Goal: Information Seeking & Learning: Learn about a topic

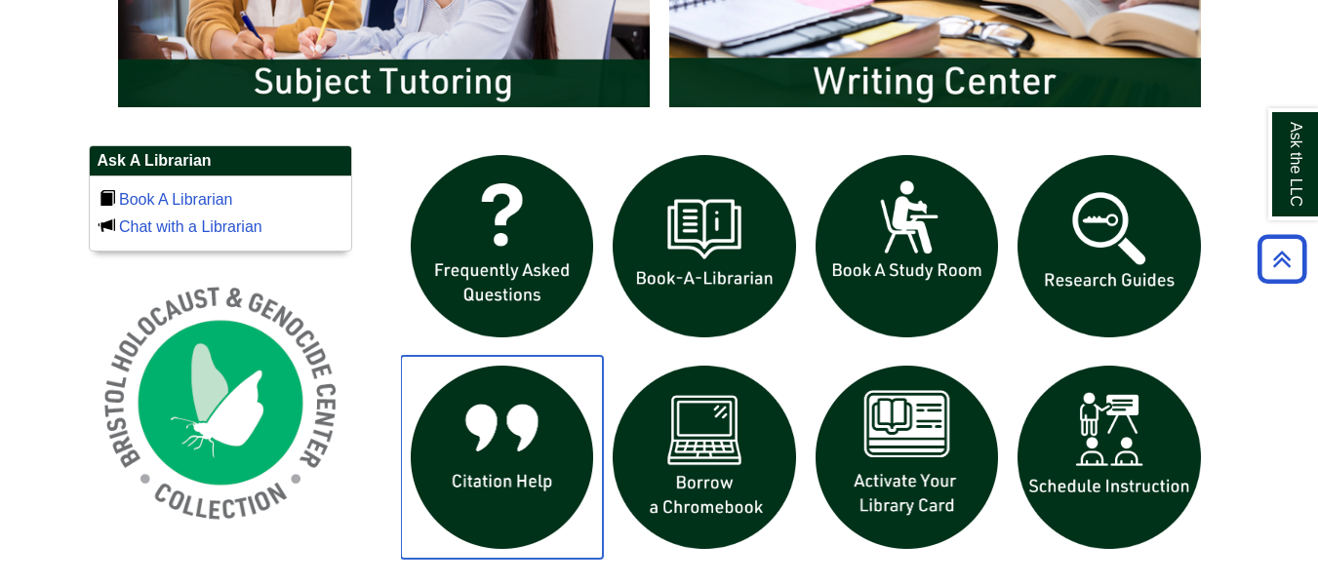
click at [534, 395] on img "slideshow" at bounding box center [502, 457] width 203 height 203
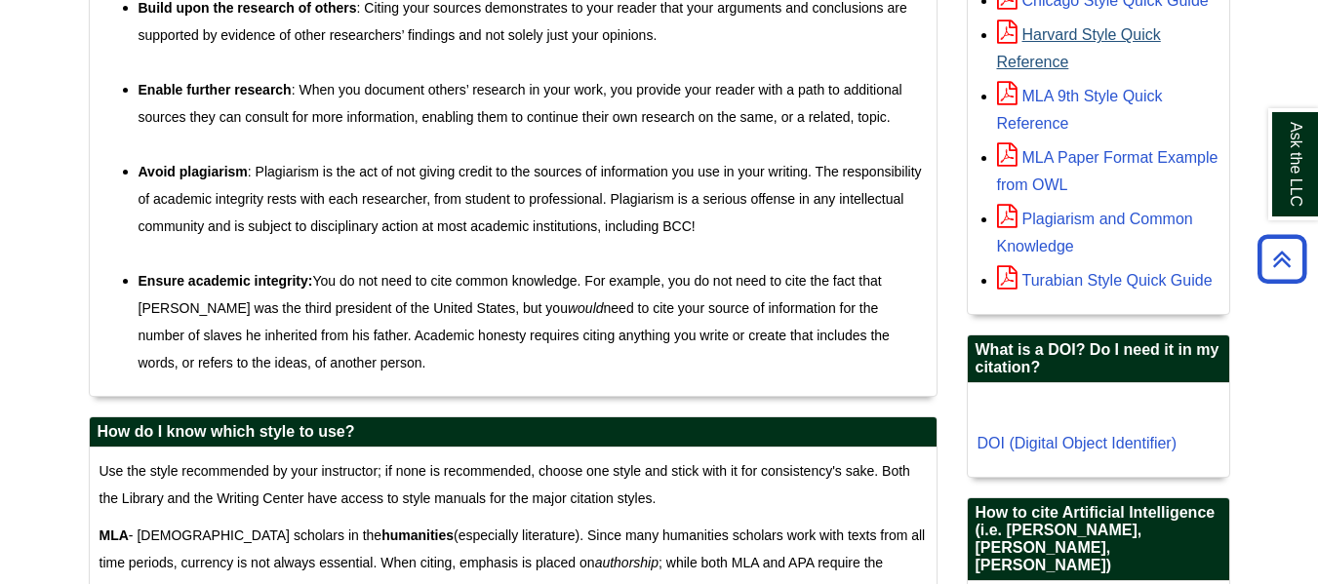
scroll to position [852, 0]
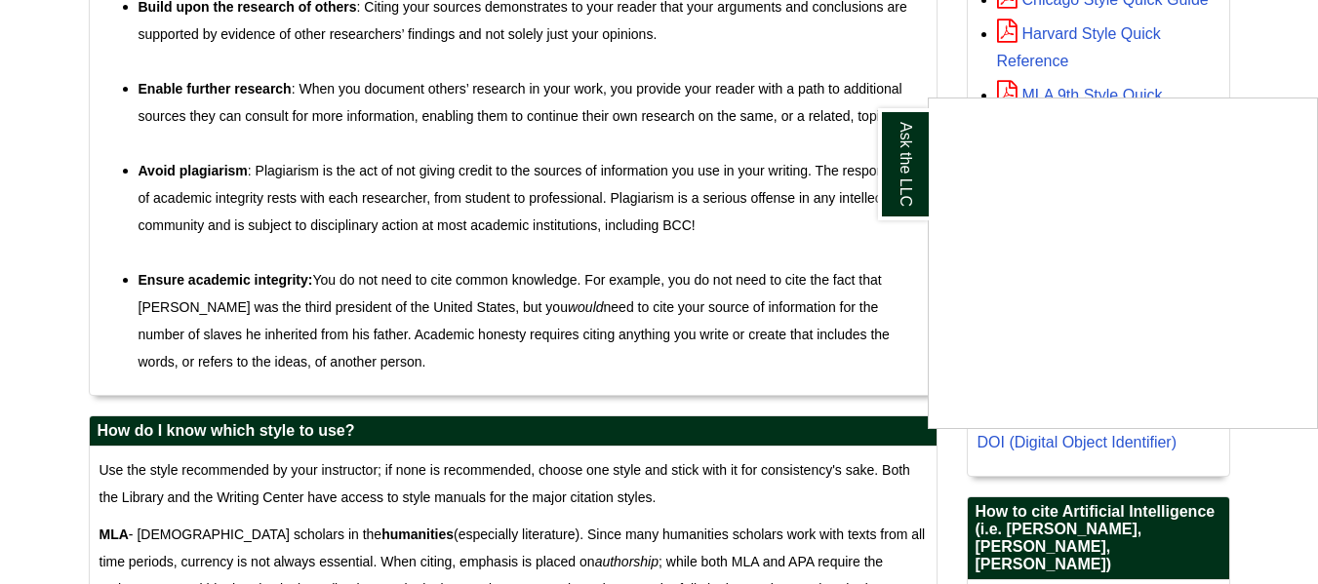
click at [1193, 64] on div "Ask the LLC" at bounding box center [659, 292] width 1318 height 584
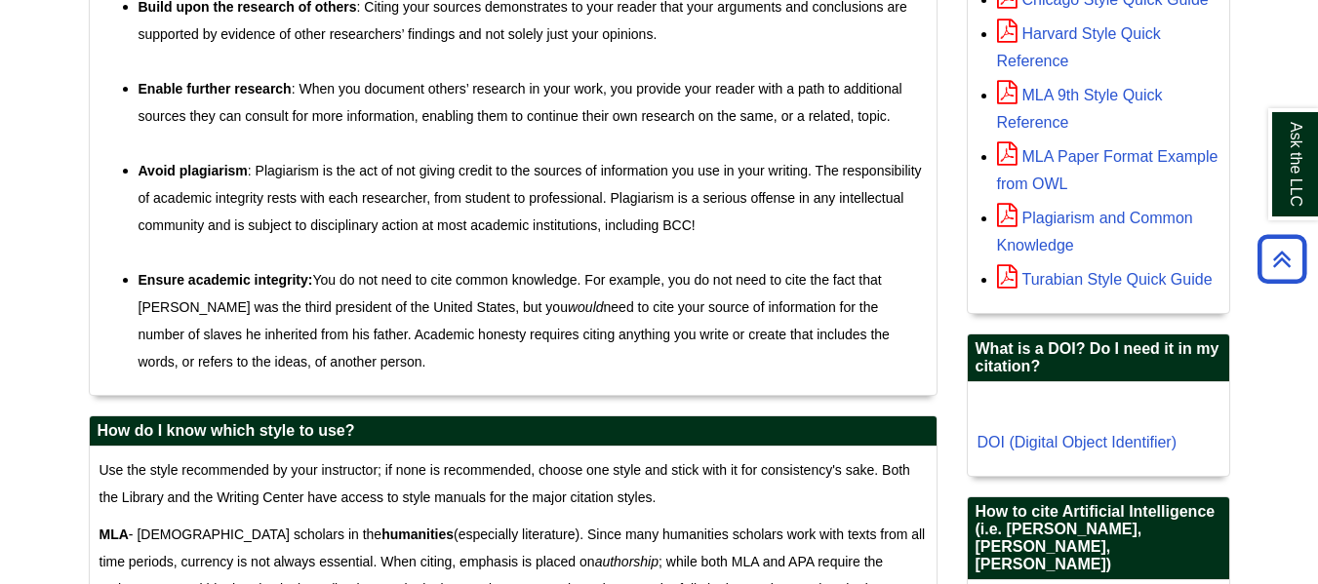
click at [1077, 173] on div "MLA Paper Format Example from OWL" at bounding box center [1108, 169] width 222 height 57
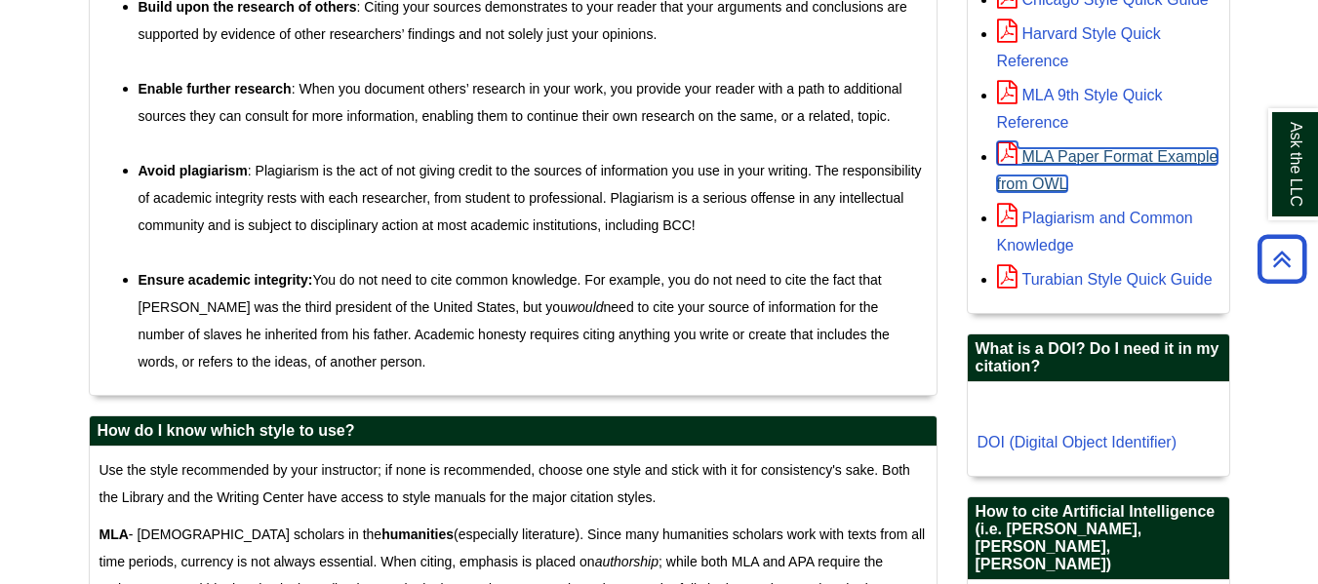
click at [1071, 156] on link "MLA Paper Format Example from OWL" at bounding box center [1107, 170] width 221 height 44
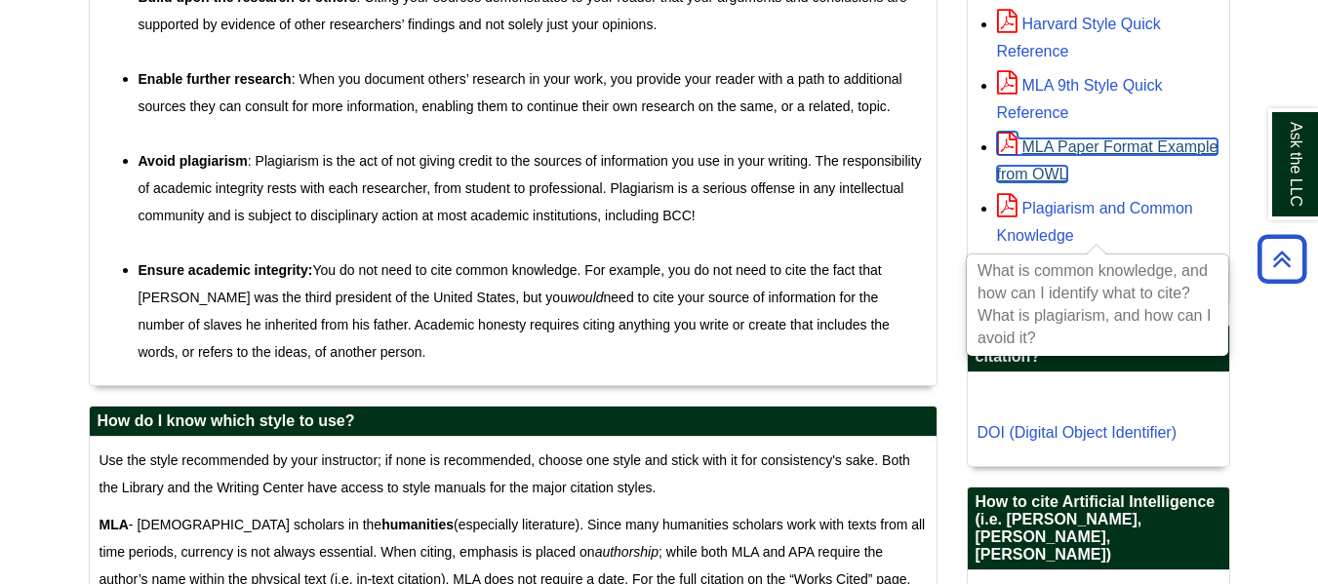
scroll to position [860, 0]
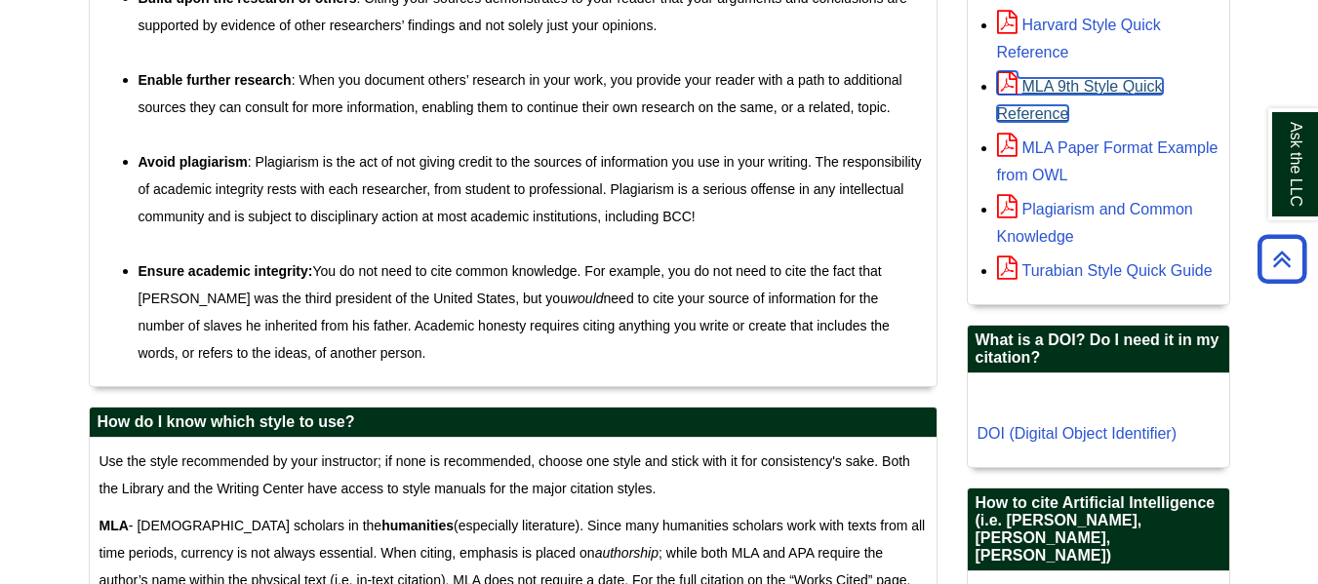
click at [1119, 88] on link "MLA 9th Style Quick Reference" at bounding box center [1080, 100] width 166 height 44
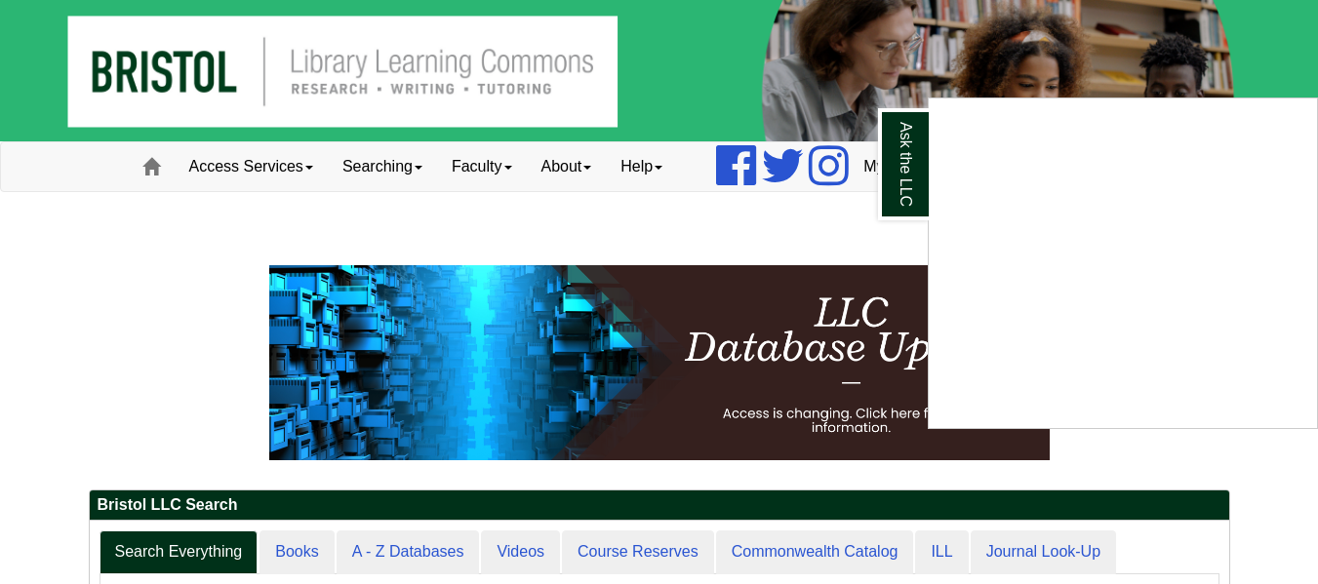
scroll to position [165, 0]
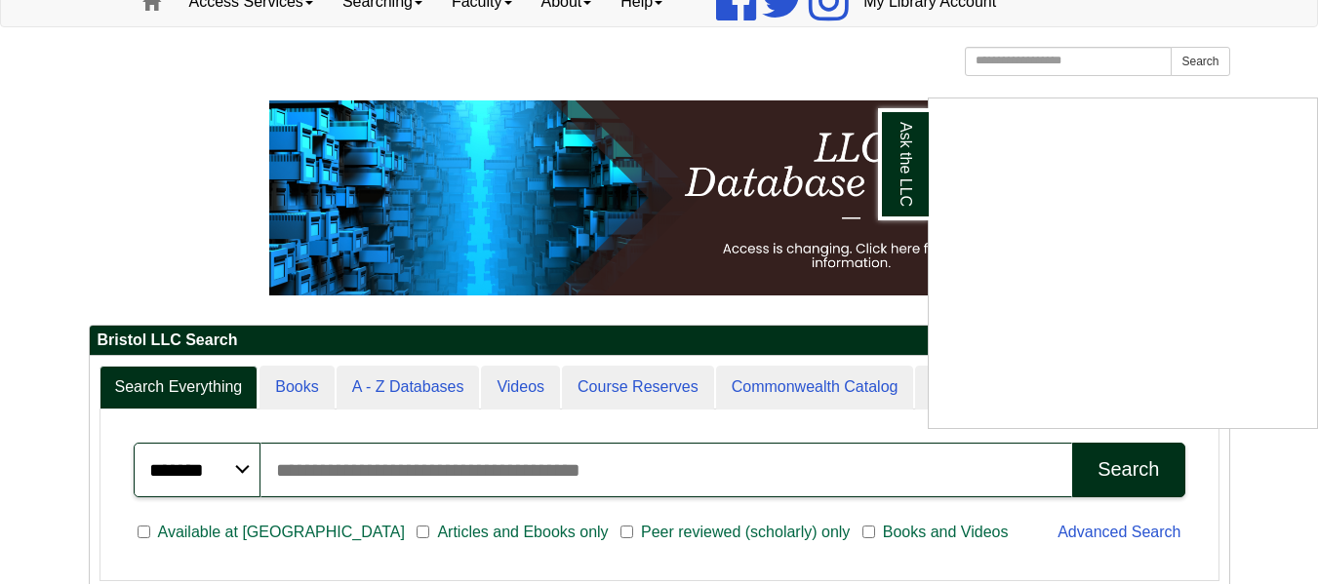
click at [431, 400] on div "Ask the LLC" at bounding box center [659, 292] width 1318 height 584
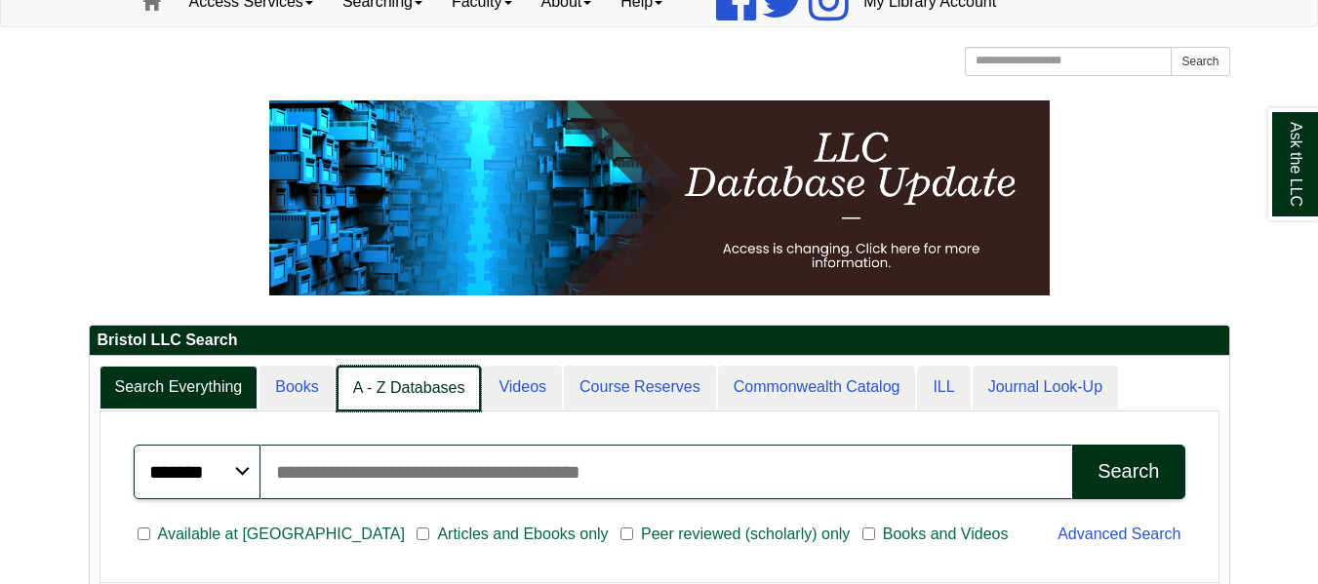
click at [431, 396] on link "A - Z Databases" at bounding box center [409, 389] width 145 height 46
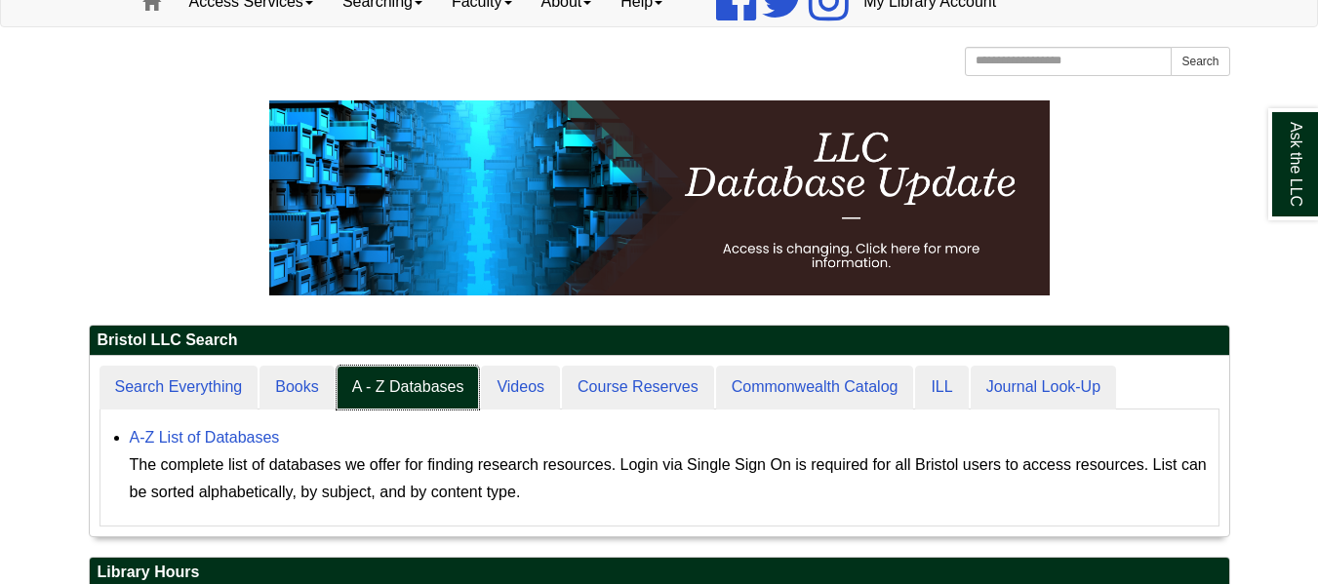
scroll to position [180, 1139]
drag, startPoint x: 233, startPoint y: 427, endPoint x: 249, endPoint y: 436, distance: 17.9
click at [249, 436] on div "A-Z List of Databases The complete list of databases we offer for finding resea…" at bounding box center [669, 465] width 1079 height 82
click at [249, 436] on link "A-Z List of Databases" at bounding box center [205, 437] width 150 height 17
